Goal: Obtain resource: Obtain resource

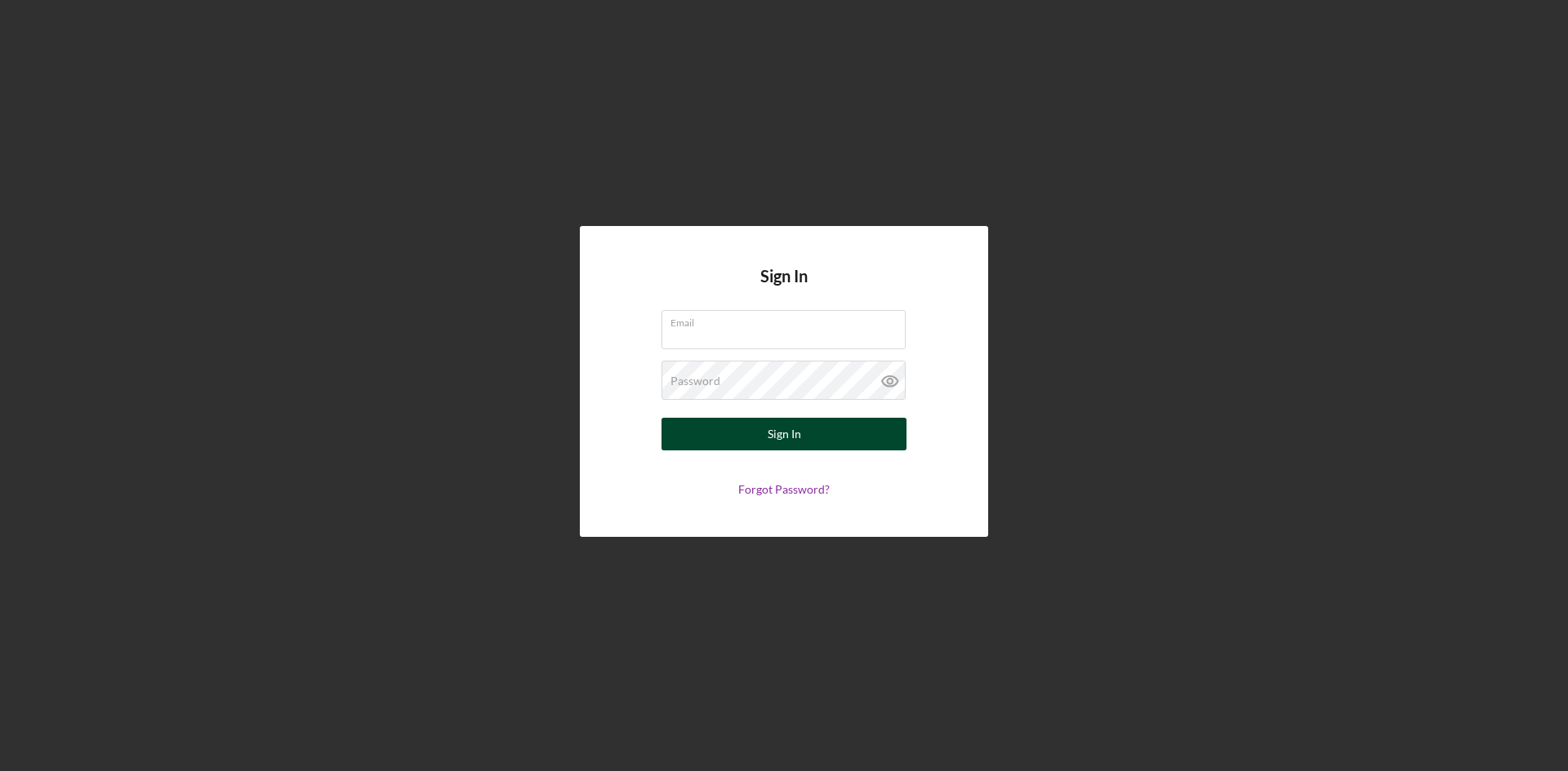
type input "[PERSON_NAME][EMAIL_ADDRESS][DOMAIN_NAME]"
click at [842, 428] on button "Sign In" at bounding box center [784, 434] width 245 height 33
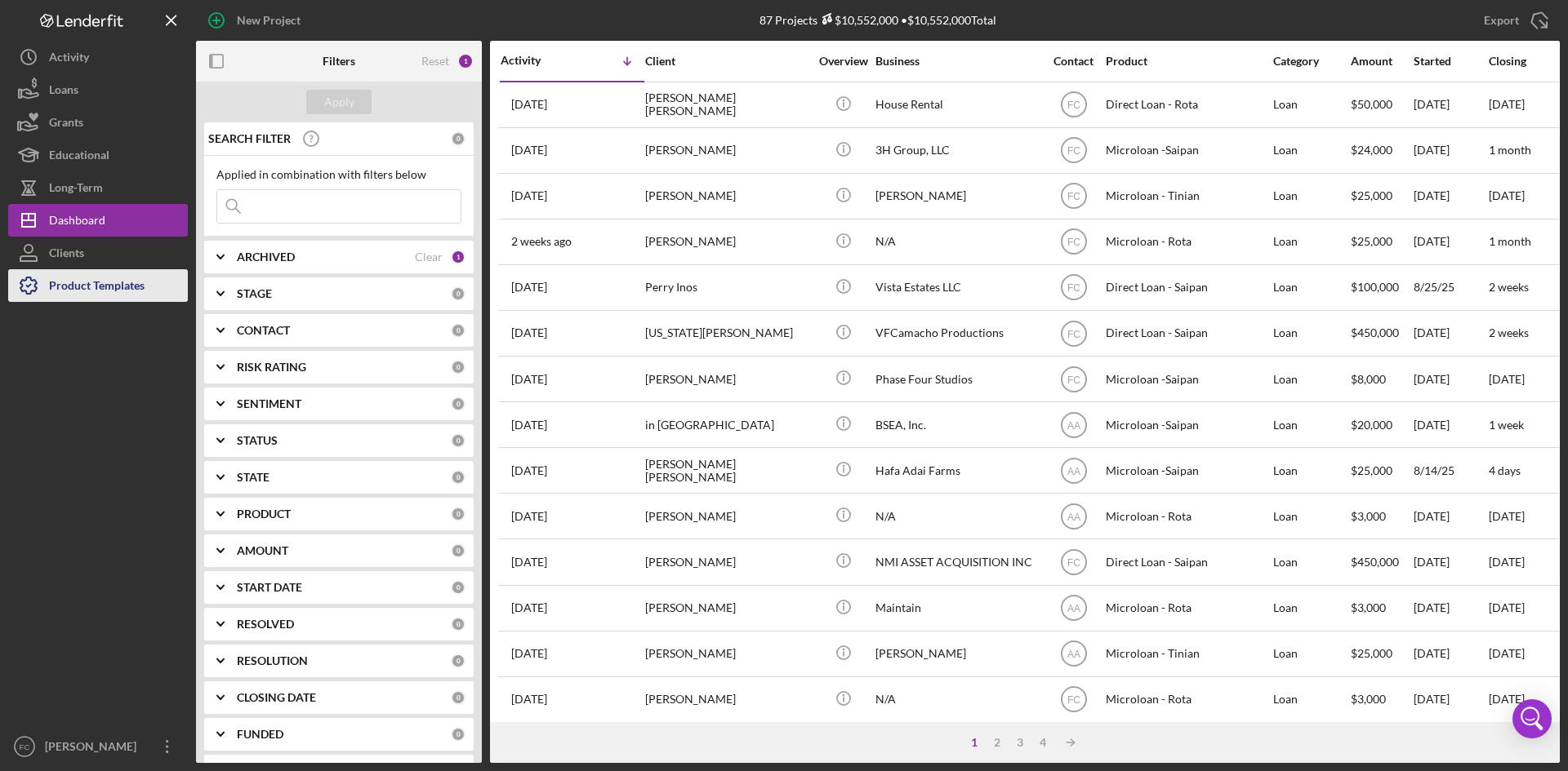
click at [153, 280] on button "Product Templates" at bounding box center [98, 286] width 180 height 33
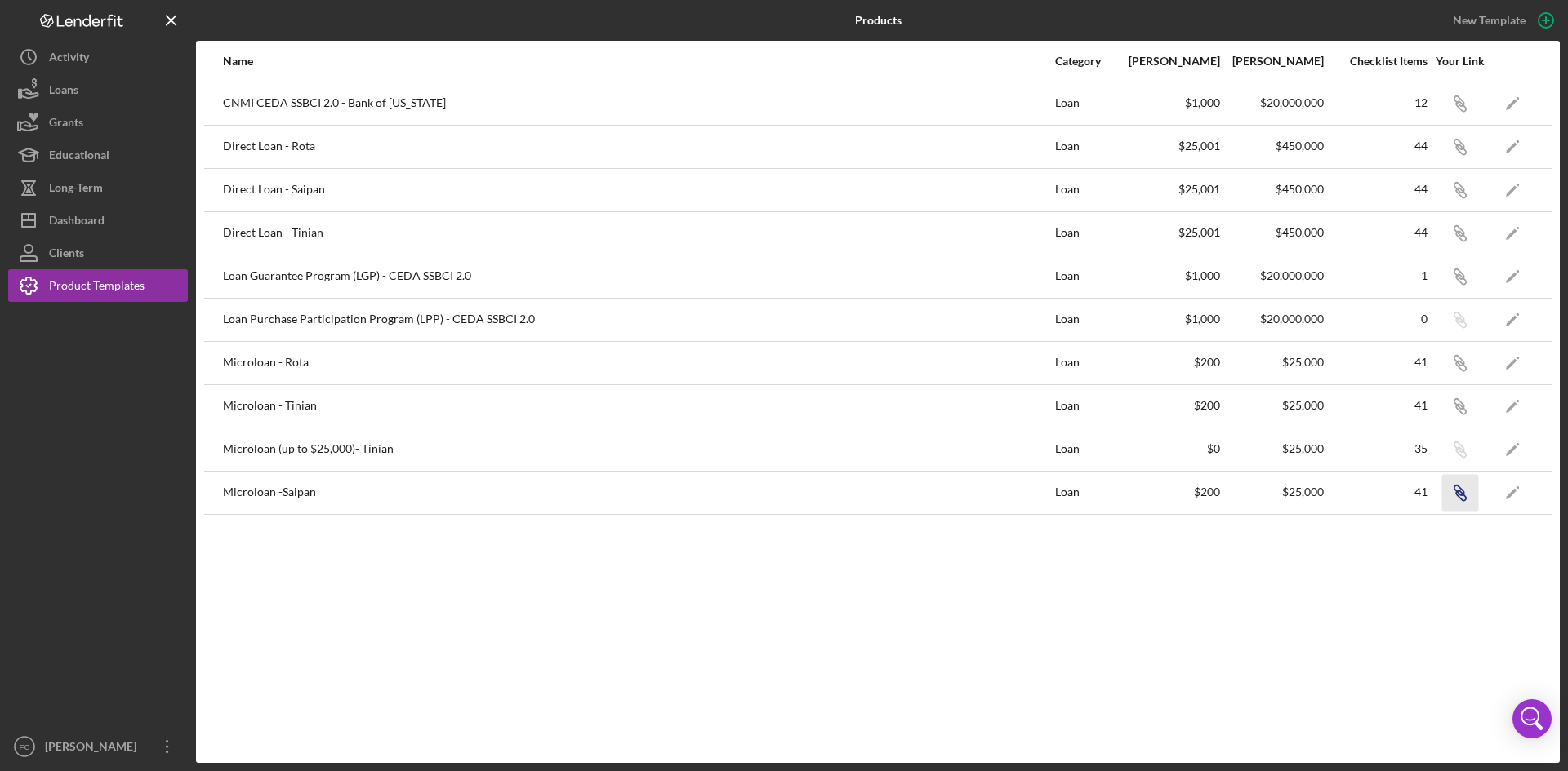
click at [1462, 497] on icon "Icon/Link" at bounding box center [1459, 492] width 37 height 37
click at [1461, 191] on icon "Icon/Link" at bounding box center [1459, 189] width 37 height 37
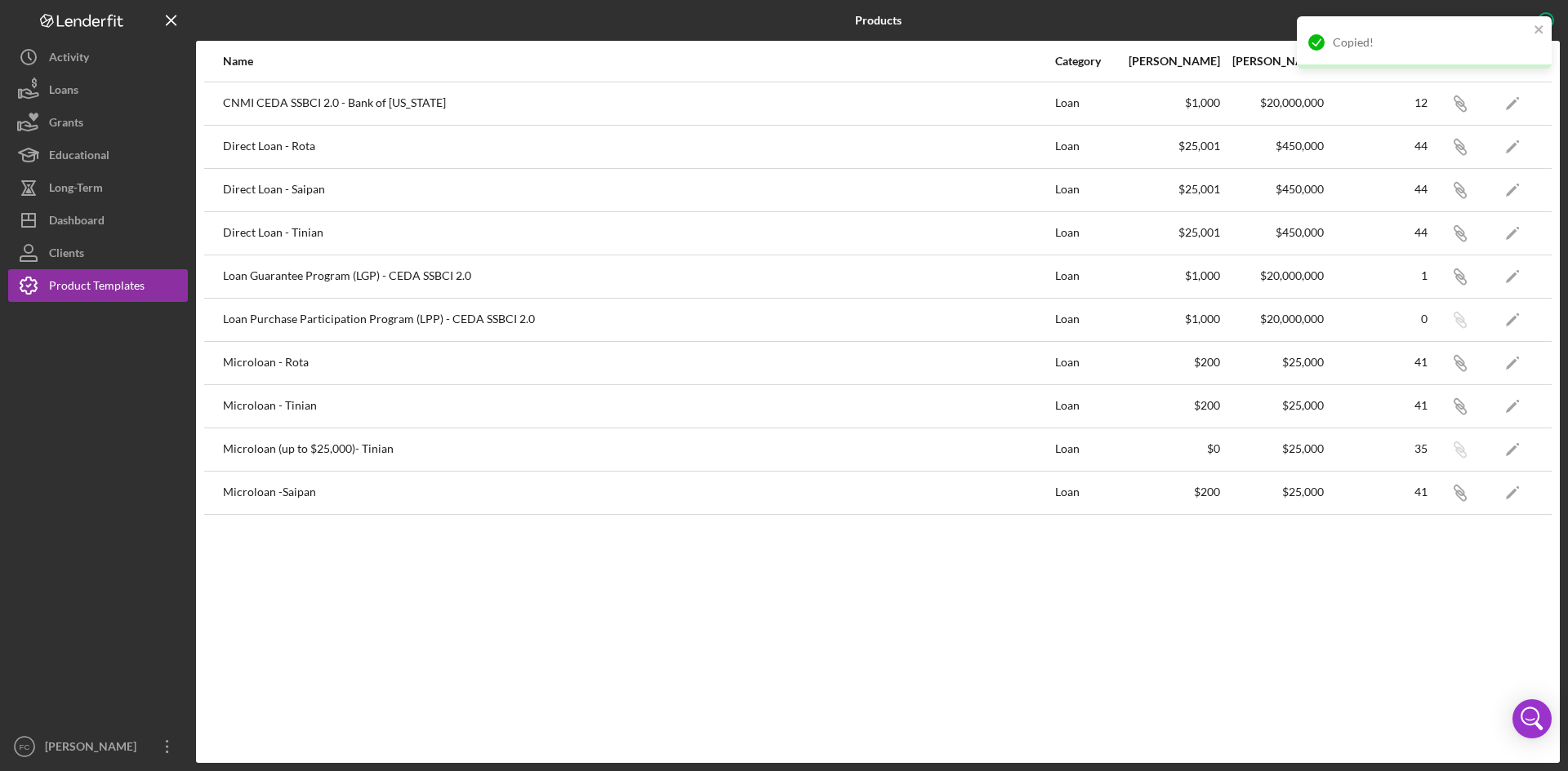
click at [620, 569] on div "Name Category Min Amount Max Amount Checklist Items Your Link CNMI CEDA SSBCI 2…" at bounding box center [877, 402] width 1364 height 722
click at [120, 770] on div "Products New Template Name Category Min Amount Max Amount Checklist Items Your …" at bounding box center [784, 385] width 1568 height 771
